Goal: Task Accomplishment & Management: Manage account settings

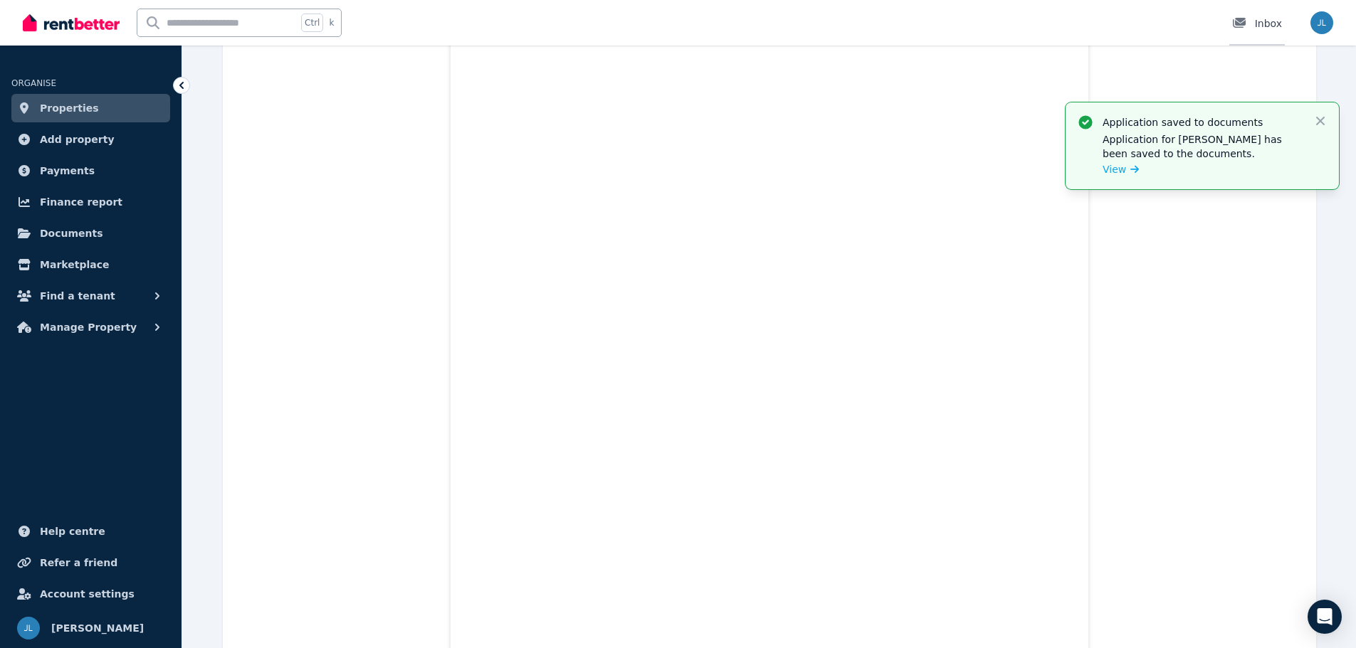
click at [1269, 26] on div "Inbox" at bounding box center [1257, 23] width 50 height 14
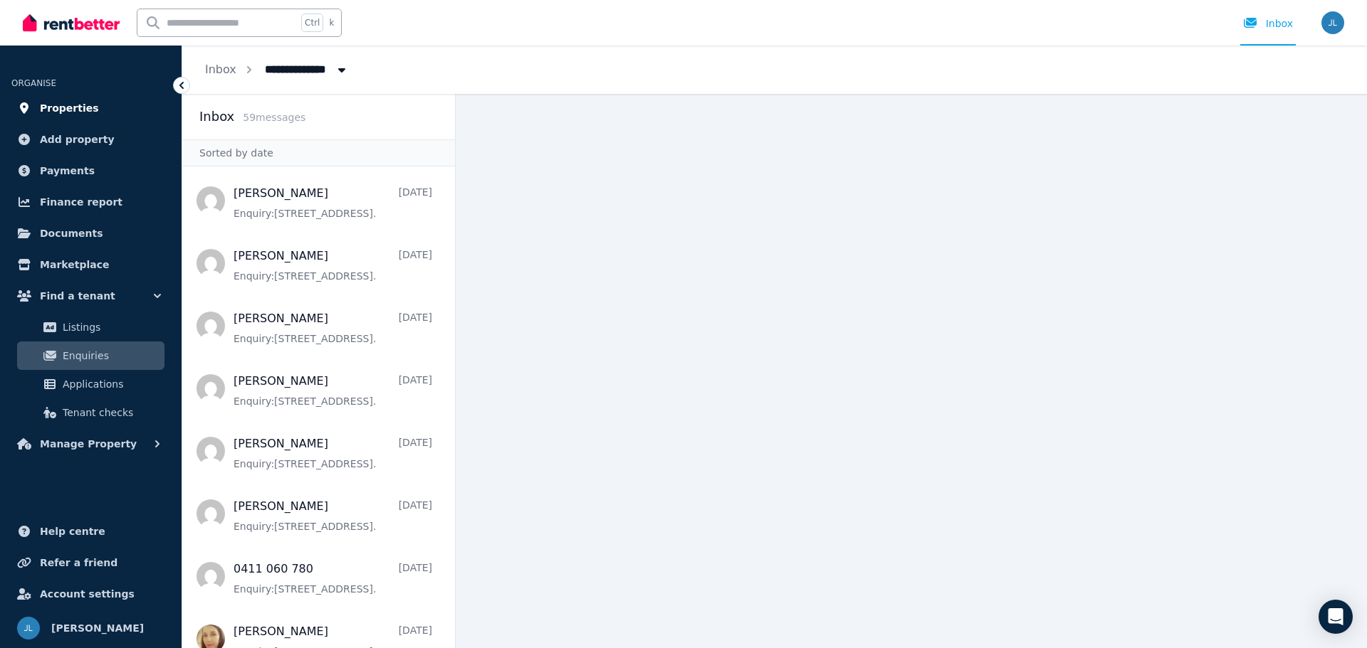
click at [69, 94] on link "Properties" at bounding box center [90, 108] width 159 height 28
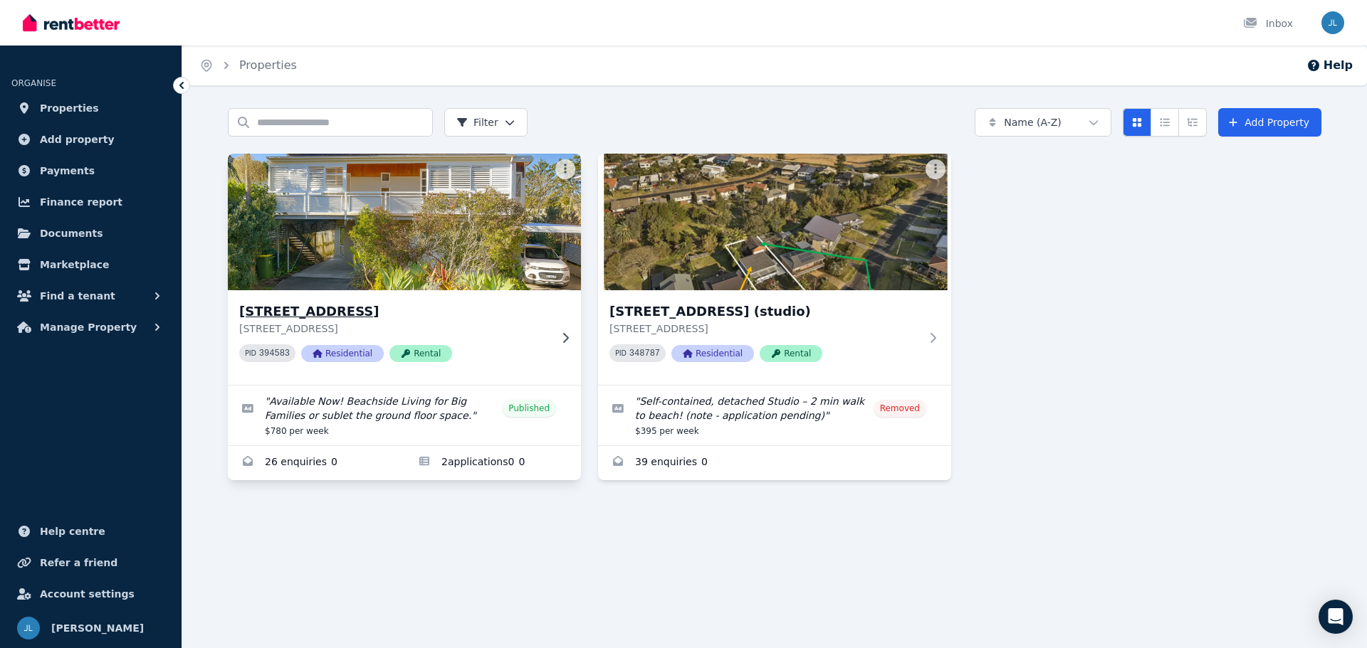
click at [367, 252] on img at bounding box center [404, 222] width 371 height 144
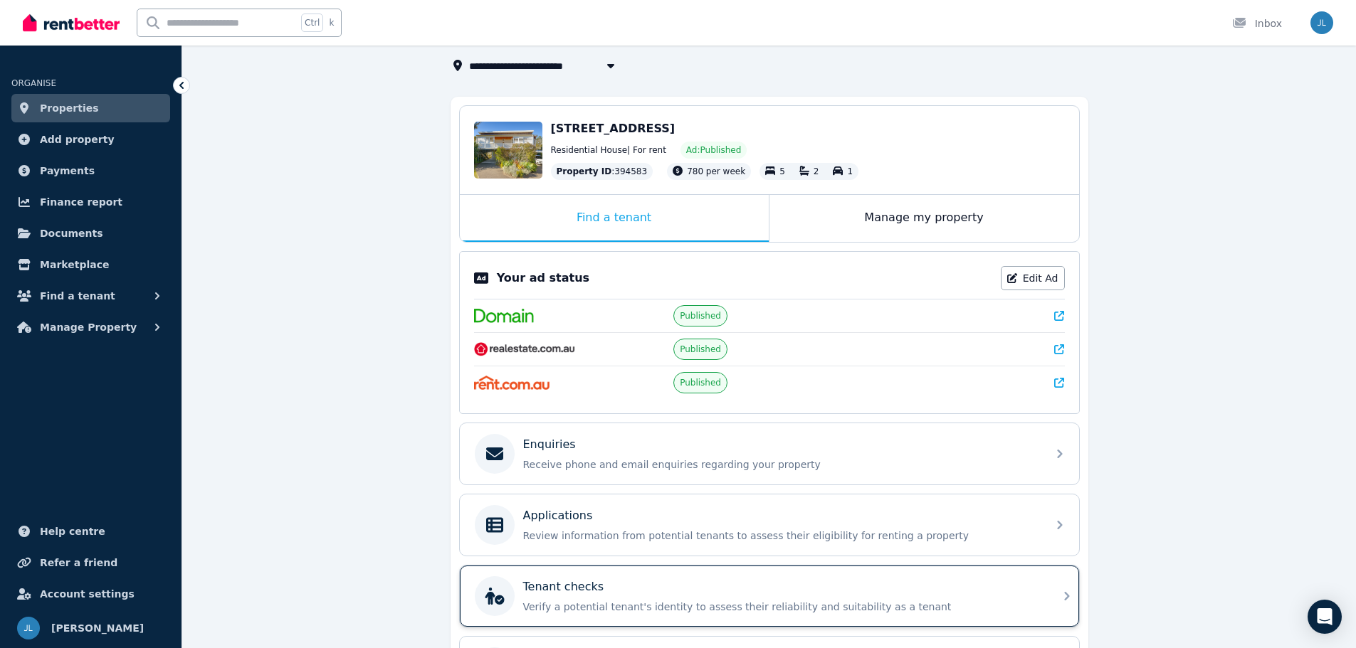
scroll to position [200, 0]
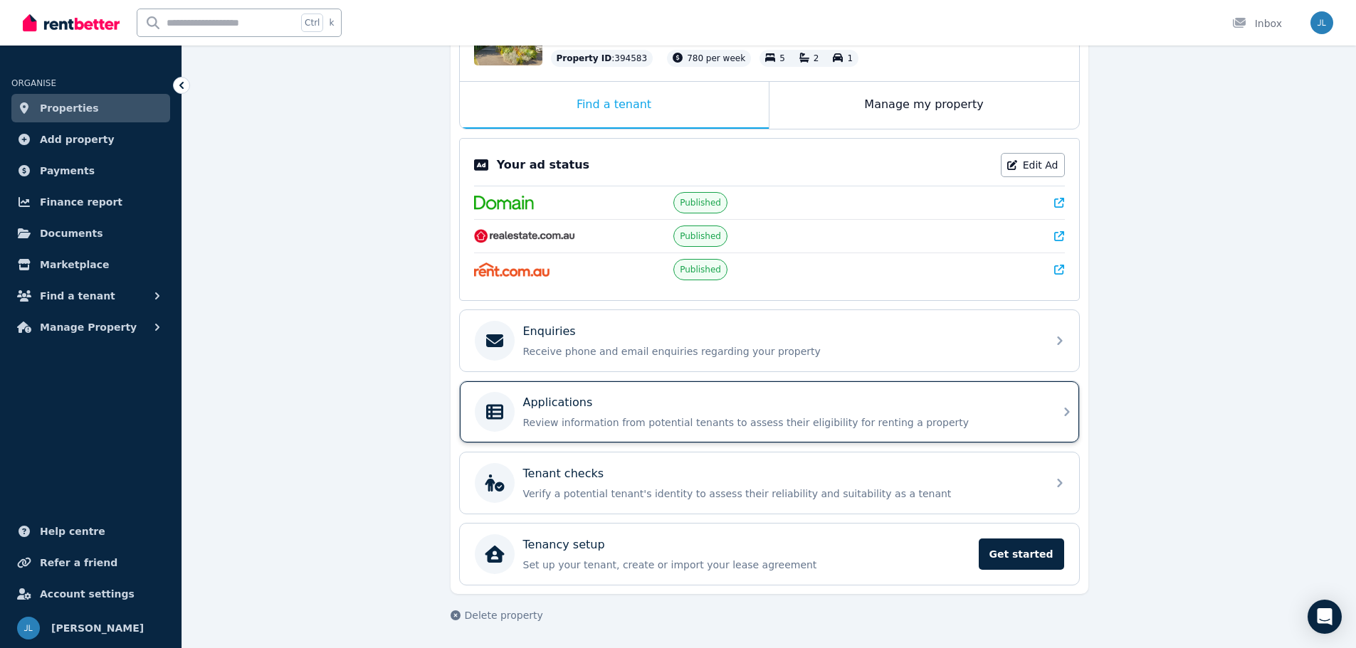
click at [597, 394] on div "Applications Review information from potential tenants to assess their eligibil…" at bounding box center [757, 412] width 564 height 40
